Goal: Transaction & Acquisition: Book appointment/travel/reservation

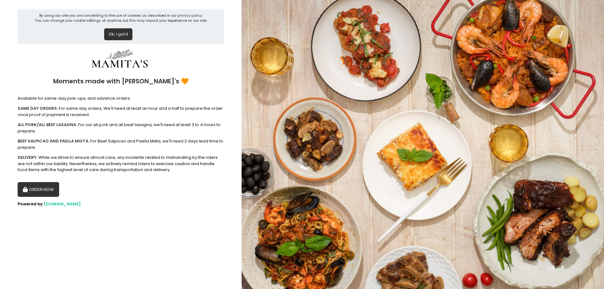
click at [45, 192] on button "ORDER NOW" at bounding box center [39, 189] width 42 height 15
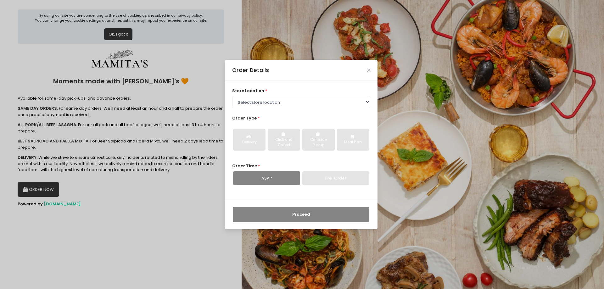
click at [262, 95] on div "store location * Select store location Mamitas PH - [GEOGRAPHIC_DATA] Mamitas P…" at bounding box center [301, 98] width 138 height 20
click at [263, 102] on select "Select store location Mamitas PH - [GEOGRAPHIC_DATA] Mamitas PH - [GEOGRAPHIC_D…" at bounding box center [301, 102] width 138 height 12
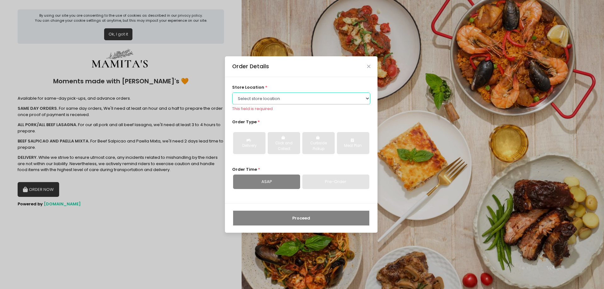
click at [343, 101] on select "Select store location Mamitas PH - [GEOGRAPHIC_DATA] Mamitas PH - [GEOGRAPHIC_D…" at bounding box center [301, 98] width 138 height 12
click at [232, 96] on select "Select store location Mamitas PH - [GEOGRAPHIC_DATA] Mamitas PH - [GEOGRAPHIC_D…" at bounding box center [301, 98] width 138 height 12
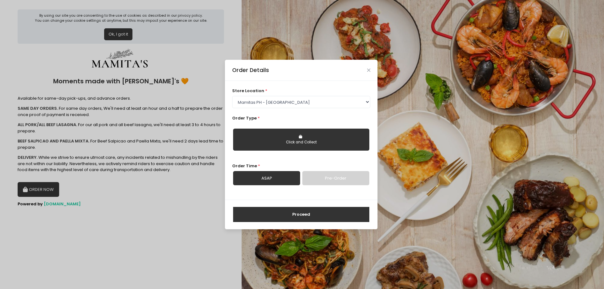
click at [306, 144] on div "Click and Collect" at bounding box center [300, 143] width 127 height 6
click at [315, 96] on select "Select store location Mamitas PH - [GEOGRAPHIC_DATA] Mamitas PH - [GEOGRAPHIC_D…" at bounding box center [301, 102] width 138 height 12
select select "6602978951b8268a02d72b28"
click at [232, 96] on select "Select store location Mamitas PH - [GEOGRAPHIC_DATA] Mamitas PH - [GEOGRAPHIC_D…" at bounding box center [301, 102] width 138 height 12
click at [300, 140] on div "Click and Collect" at bounding box center [300, 143] width 127 height 6
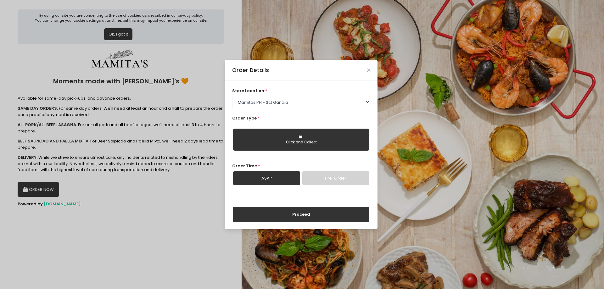
click at [345, 182] on link "Pre-Order" at bounding box center [335, 178] width 67 height 14
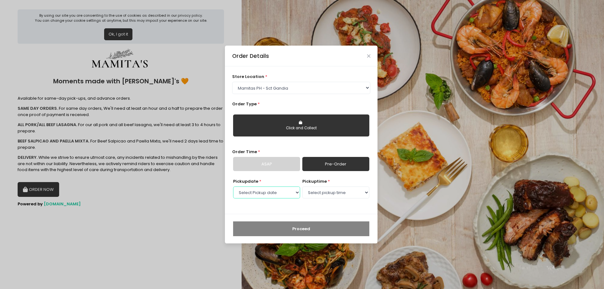
click at [282, 195] on select "Select Pickup date [DATE] [DATE] [DATE] [DATE] [DATE] [DATE] [DATE] [DATE] [DAT…" at bounding box center [266, 193] width 67 height 12
select select "[DATE]"
click at [233, 187] on select "Select Pickup date [DATE] [DATE] [DATE] [DATE] [DATE] [DATE] [DATE] [DATE] [DAT…" at bounding box center [266, 193] width 67 height 12
click at [349, 192] on select "Select pickup time 09:00 AM - 09:30 AM 09:30 AM - 10:00 AM 10:00 AM - 10:30 AM …" at bounding box center [335, 193] width 67 height 12
select select "10:00"
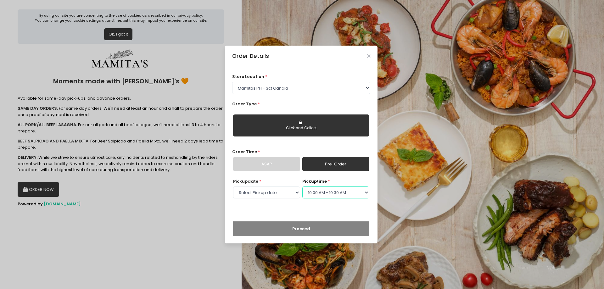
click at [302, 187] on select "Select pickup time 09:00 AM - 09:30 AM 09:30 AM - 10:00 AM 10:00 AM - 10:30 AM …" at bounding box center [335, 193] width 67 height 12
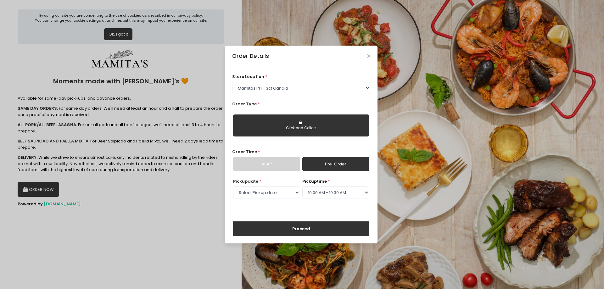
click at [302, 233] on button "Proceed" at bounding box center [301, 228] width 136 height 15
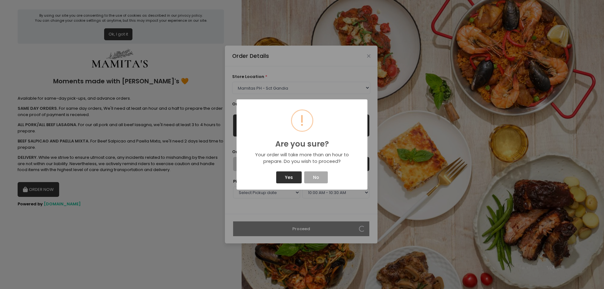
click at [292, 179] on button "Yes" at bounding box center [288, 177] width 25 height 12
